Goal: Feedback & Contribution: Leave review/rating

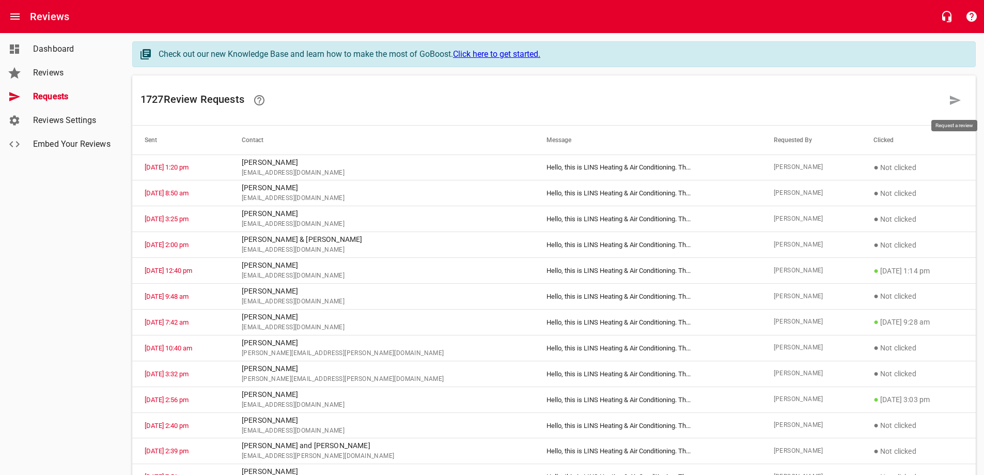
click at [951, 102] on icon at bounding box center [955, 100] width 11 height 9
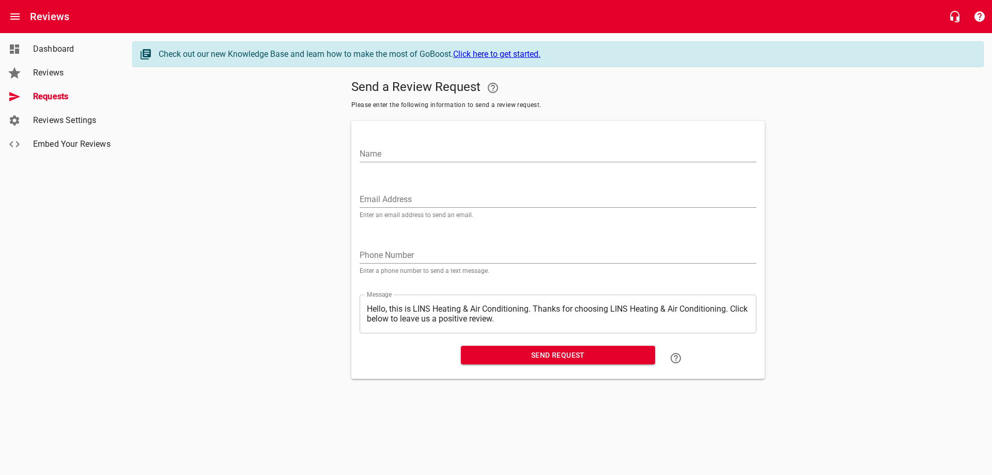
drag, startPoint x: 388, startPoint y: 190, endPoint x: 380, endPoint y: 193, distance: 8.2
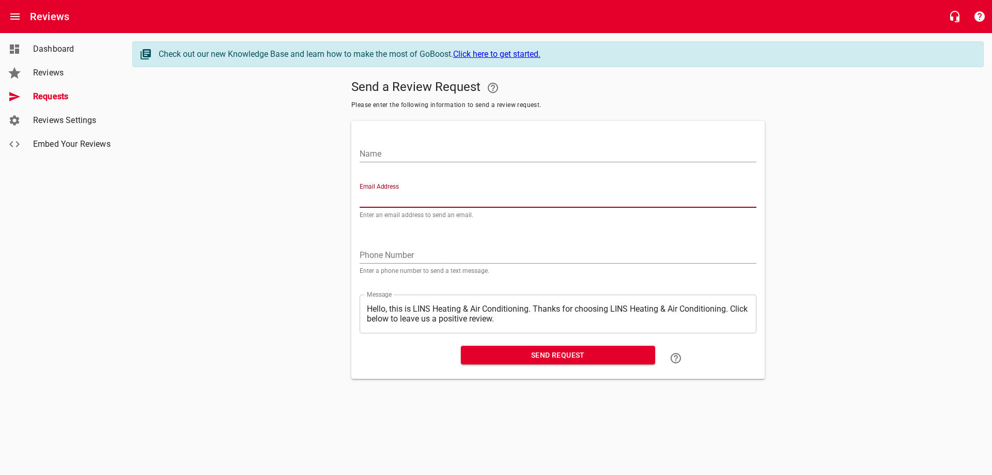
paste input "[EMAIL_ADDRESS][DOMAIN_NAME]"
type input "[EMAIL_ADDRESS][DOMAIN_NAME]"
click at [423, 152] on input "Name" at bounding box center [558, 154] width 397 height 17
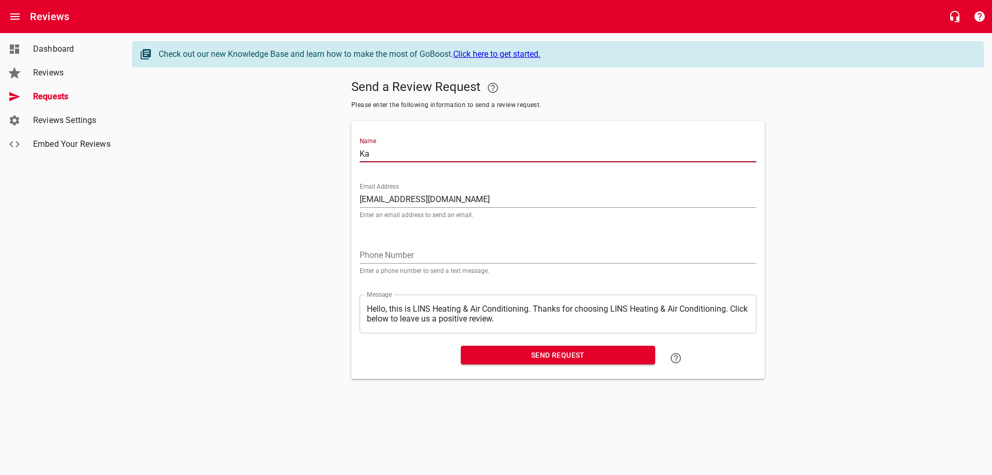
type input "K"
type input "[PERSON_NAME] & [PERSON_NAME]"
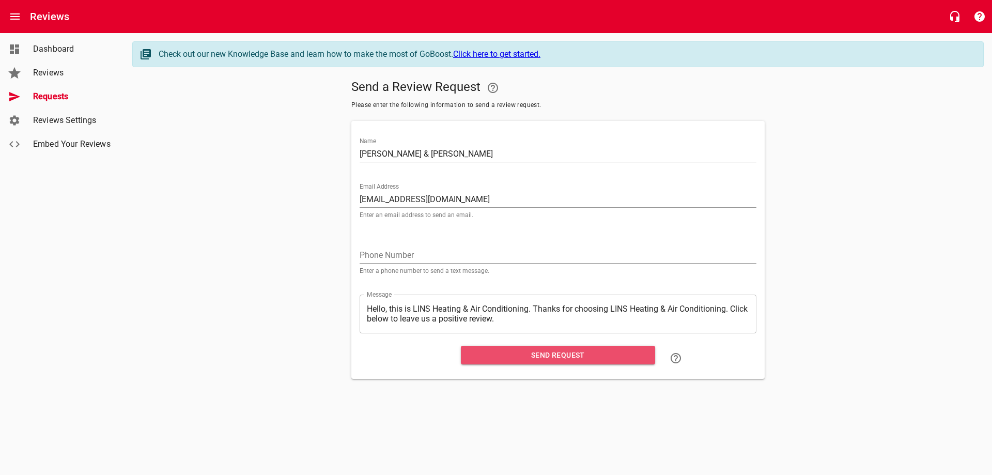
click at [557, 357] on span "Send Request" at bounding box center [558, 355] width 178 height 13
